Goal: Task Accomplishment & Management: Use online tool/utility

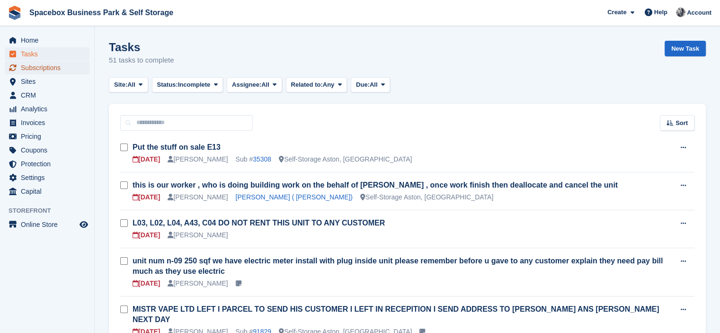
click at [67, 70] on span "Subscriptions" at bounding box center [49, 67] width 57 height 13
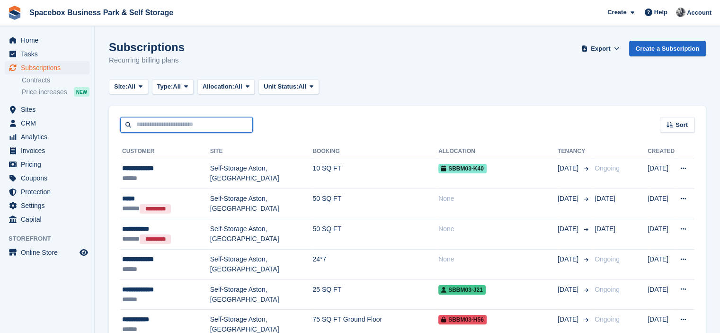
click at [161, 118] on input "text" at bounding box center [186, 125] width 133 height 16
type input "***"
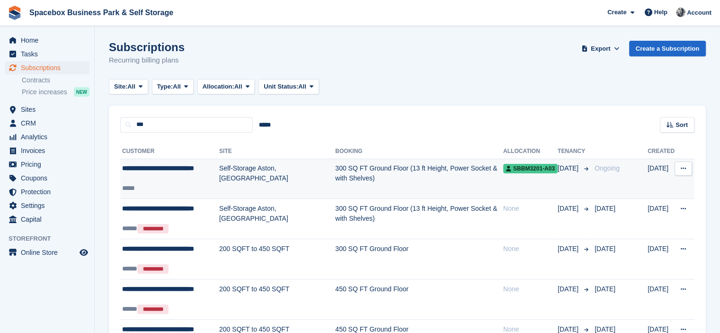
click at [192, 165] on div "**********" at bounding box center [170, 173] width 97 height 20
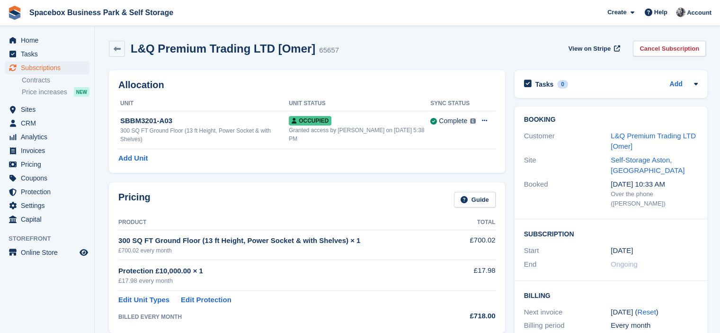
click at [622, 140] on link "L&Q Premium Trading LTD [Omer]" at bounding box center [653, 141] width 85 height 19
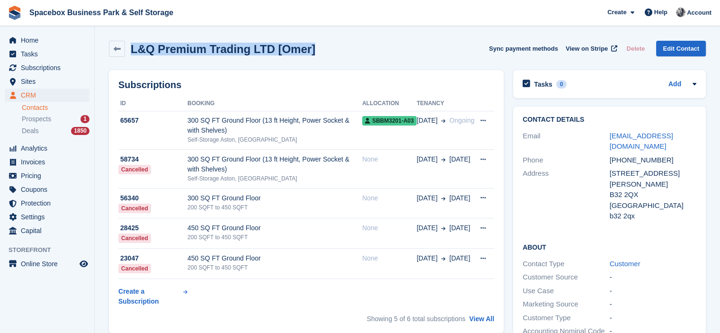
drag, startPoint x: 309, startPoint y: 48, endPoint x: 131, endPoint y: 45, distance: 178.1
click at [131, 45] on div "L&Q Premium Trading LTD [Omer] Sync payment methods View on Stripe Delete Edit …" at bounding box center [407, 49] width 597 height 16
click at [170, 56] on div "L&Q Premium Trading LTD [Omer]" at bounding box center [212, 49] width 206 height 16
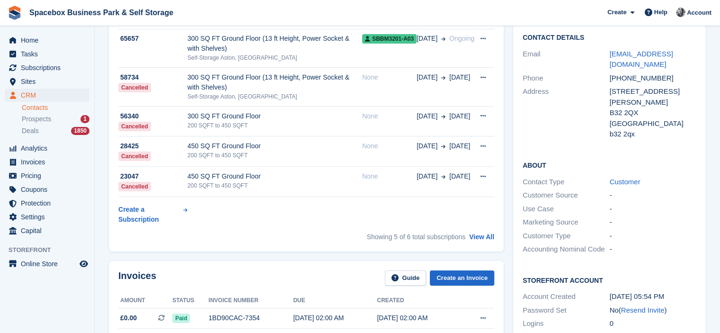
scroll to position [269, 0]
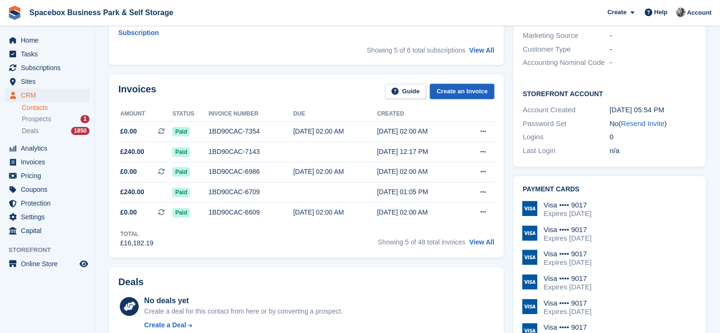
click at [444, 92] on link "Create an Invoice" at bounding box center [462, 92] width 64 height 16
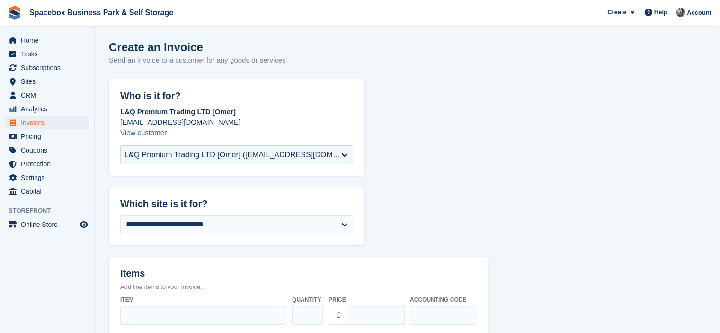
drag, startPoint x: 306, startPoint y: 67, endPoint x: 173, endPoint y: 53, distance: 134.4
click at [173, 53] on div "Create an Invoice Send an invoice to a customer for any goods or services" at bounding box center [407, 59] width 597 height 36
click at [173, 53] on h1 "Create an Invoice" at bounding box center [197, 47] width 177 height 13
click at [25, 42] on span "Home" at bounding box center [49, 40] width 57 height 13
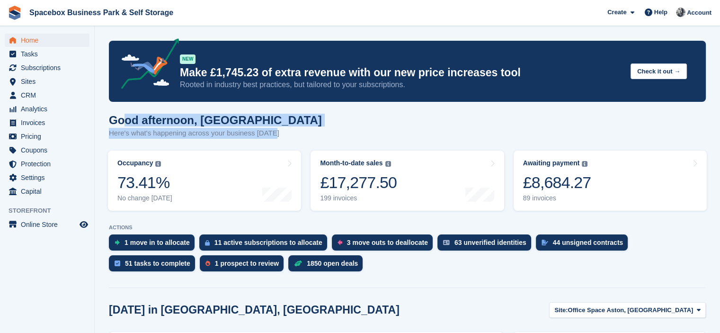
drag, startPoint x: 286, startPoint y: 134, endPoint x: 123, endPoint y: 125, distance: 163.7
click at [123, 125] on div "Good afternoon, SUDIPTA Here's what's happening across your business today" at bounding box center [407, 132] width 597 height 36
click at [123, 125] on h1 "Good afternoon, SUDIPTA" at bounding box center [215, 120] width 213 height 13
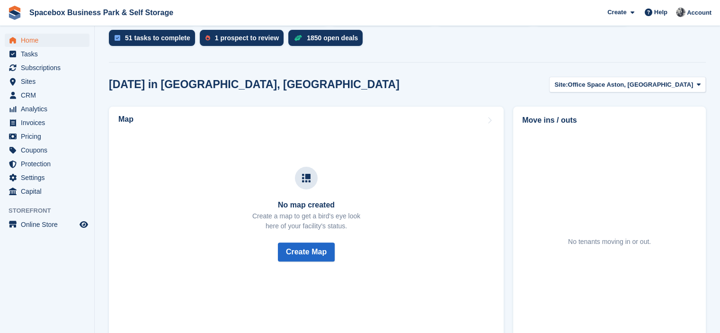
scroll to position [269, 0]
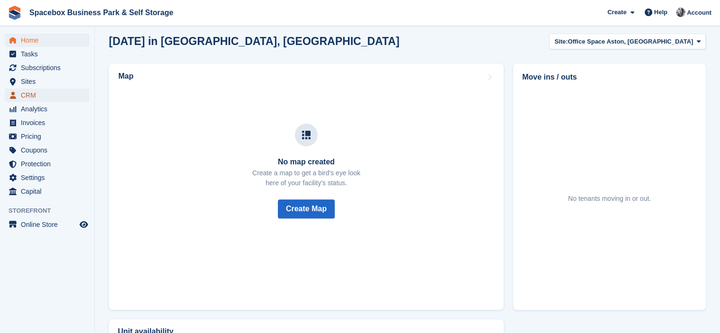
click at [30, 92] on span "CRM" at bounding box center [49, 95] width 57 height 13
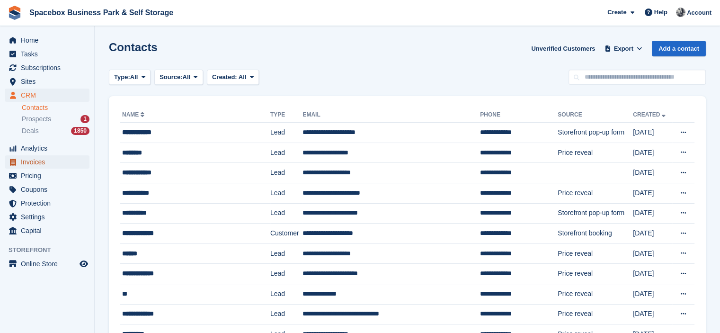
click at [36, 162] on span "Invoices" at bounding box center [49, 161] width 57 height 13
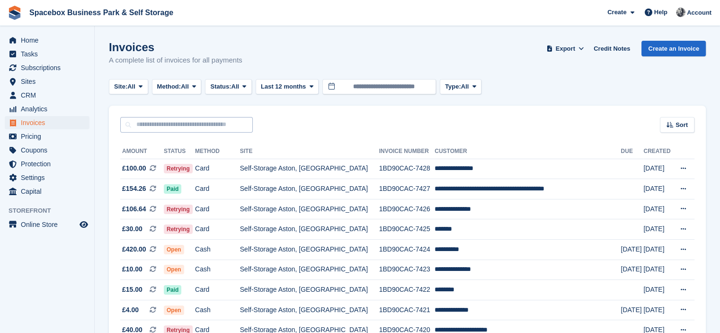
drag, startPoint x: 116, startPoint y: 110, endPoint x: 137, endPoint y: 121, distance: 24.2
click at [137, 121] on div "Sort Sort by Date created Created (oldest first) Created (newest first)" at bounding box center [407, 119] width 597 height 27
drag, startPoint x: 137, startPoint y: 121, endPoint x: 124, endPoint y: 109, distance: 17.4
click at [124, 109] on div "Sort Sort by Date created Created (oldest first) Created (newest first)" at bounding box center [407, 119] width 597 height 27
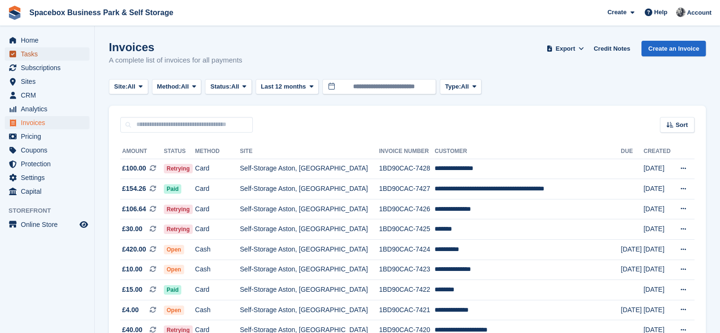
click at [30, 54] on span "Tasks" at bounding box center [49, 53] width 57 height 13
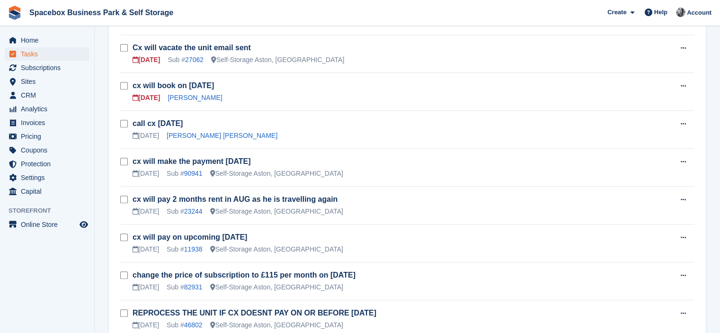
scroll to position [518, 0]
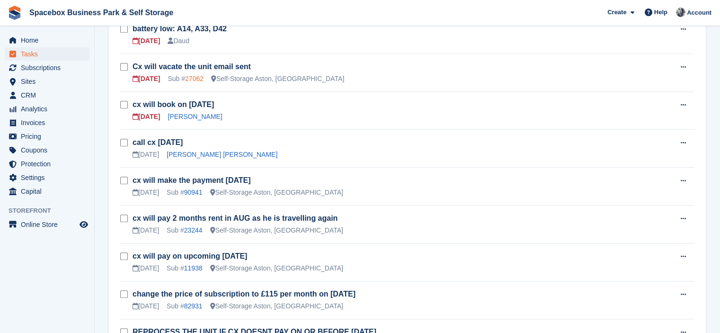
click at [191, 75] on link "27062" at bounding box center [194, 79] width 18 height 8
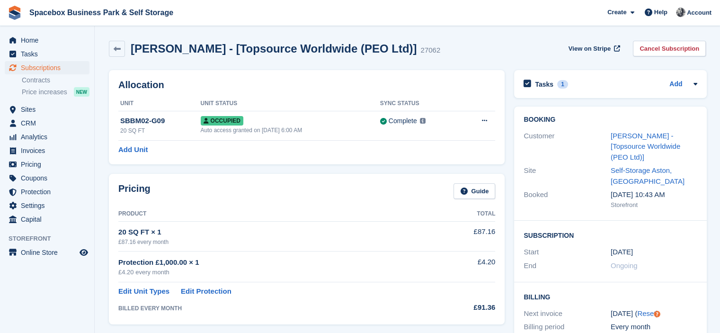
click at [191, 67] on div "Allocation Unit Unit Status Sync Status SBBM02-G09 20 SQ FT Occupied Auto acces…" at bounding box center [306, 117] width 405 height 104
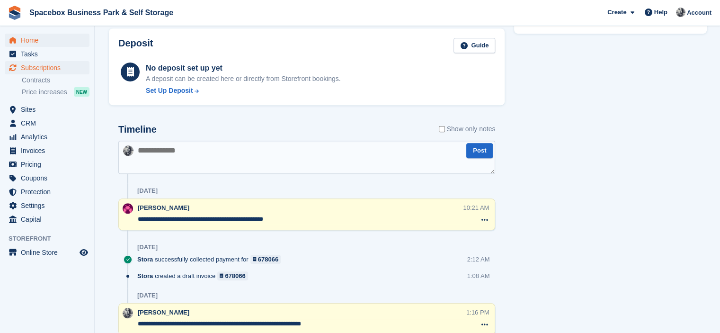
scroll to position [537, 0]
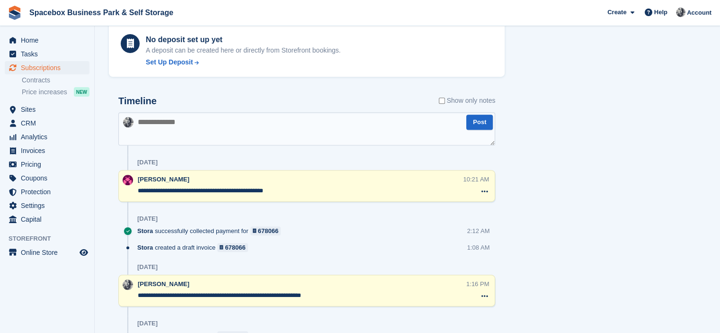
click at [138, 189] on textarea "**********" at bounding box center [300, 190] width 325 height 9
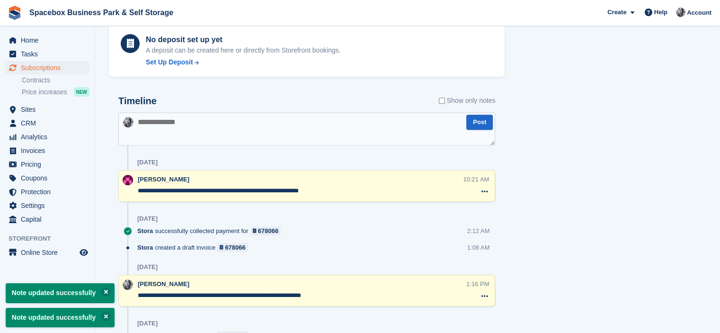
type textarea "**********"
click at [575, 191] on div "Tasks 1 Add Cx will vacate the unit email sent [DATE] Booking Customer [PERSON_…" at bounding box center [611, 61] width 202 height 1067
